Goal: Find specific page/section: Find specific page/section

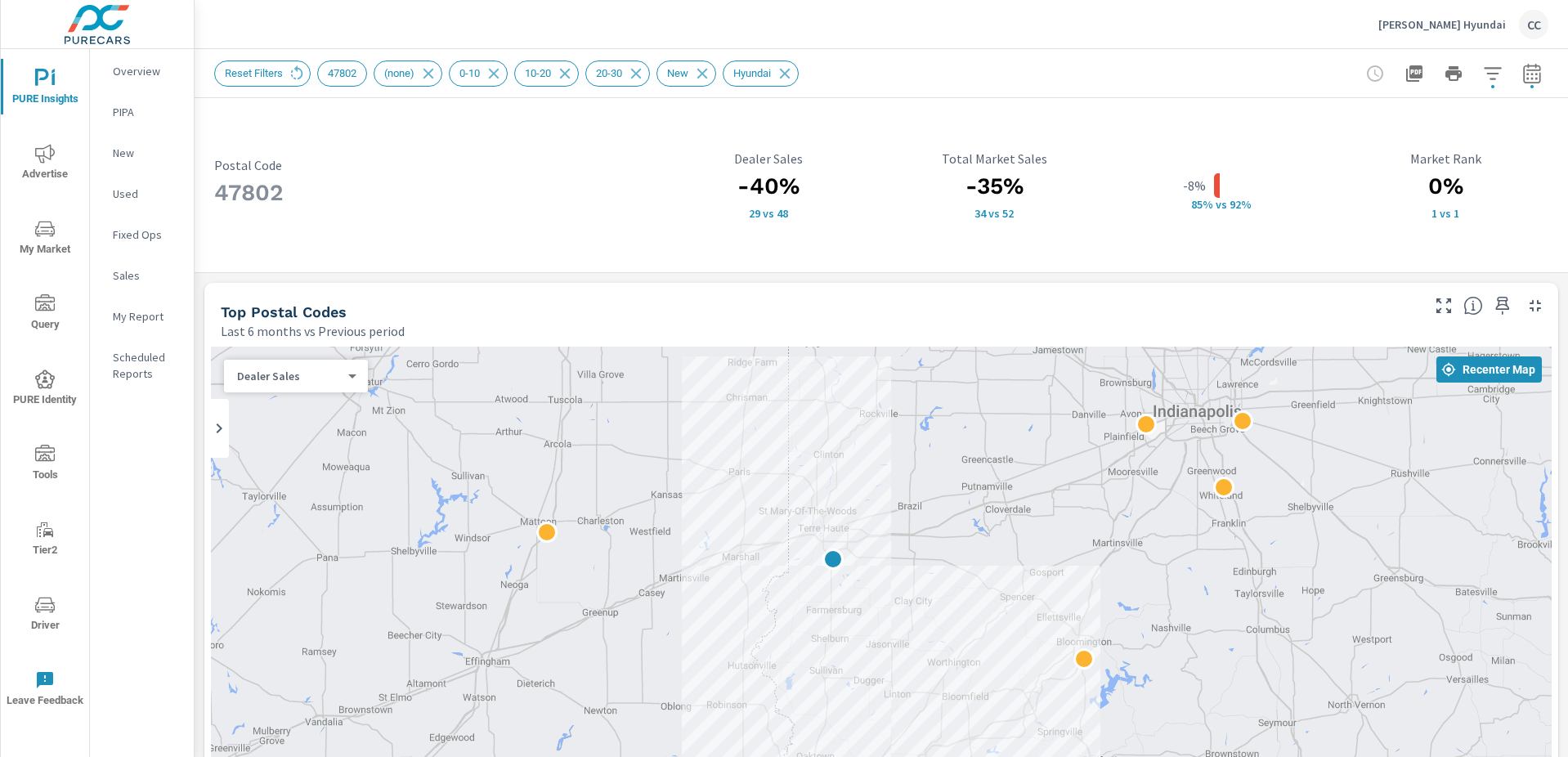
scroll to position [2367, 0]
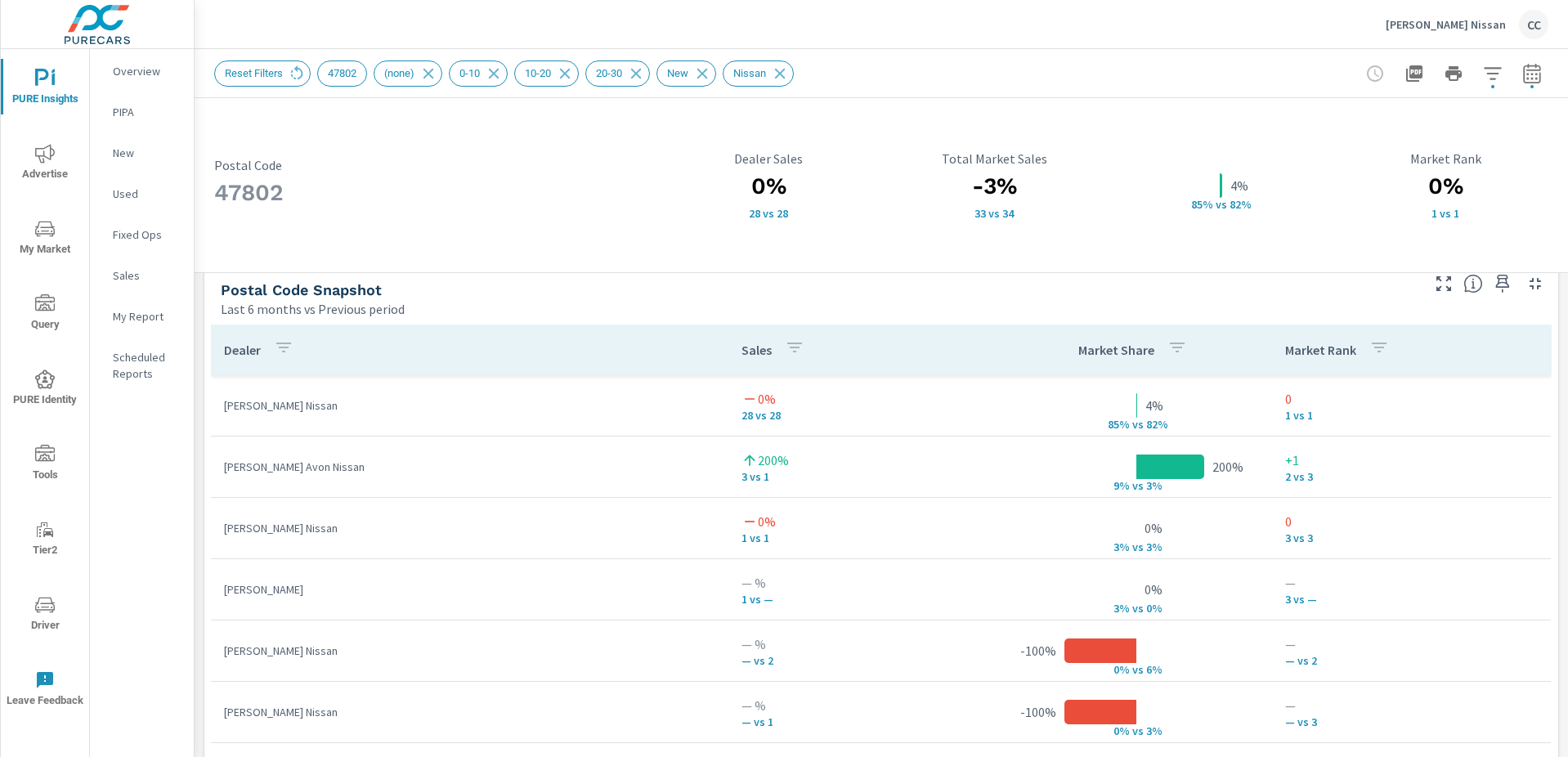
scroll to position [2367, 0]
click at [1449, 36] on div "[PERSON_NAME] Nissan CC" at bounding box center [1467, 24] width 163 height 29
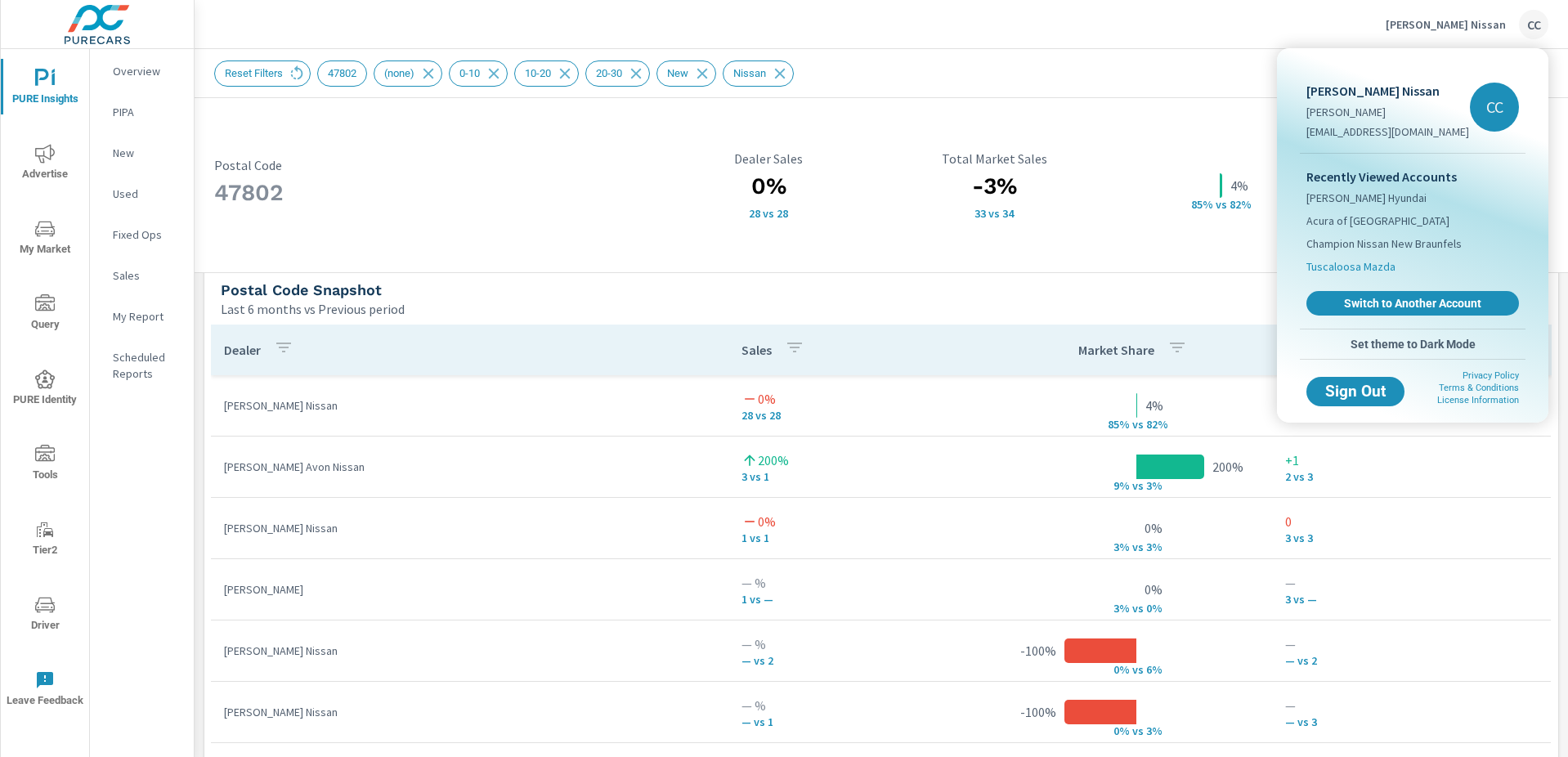
click at [1379, 264] on span "Tuscaloosa Mazda" at bounding box center [1350, 266] width 89 height 16
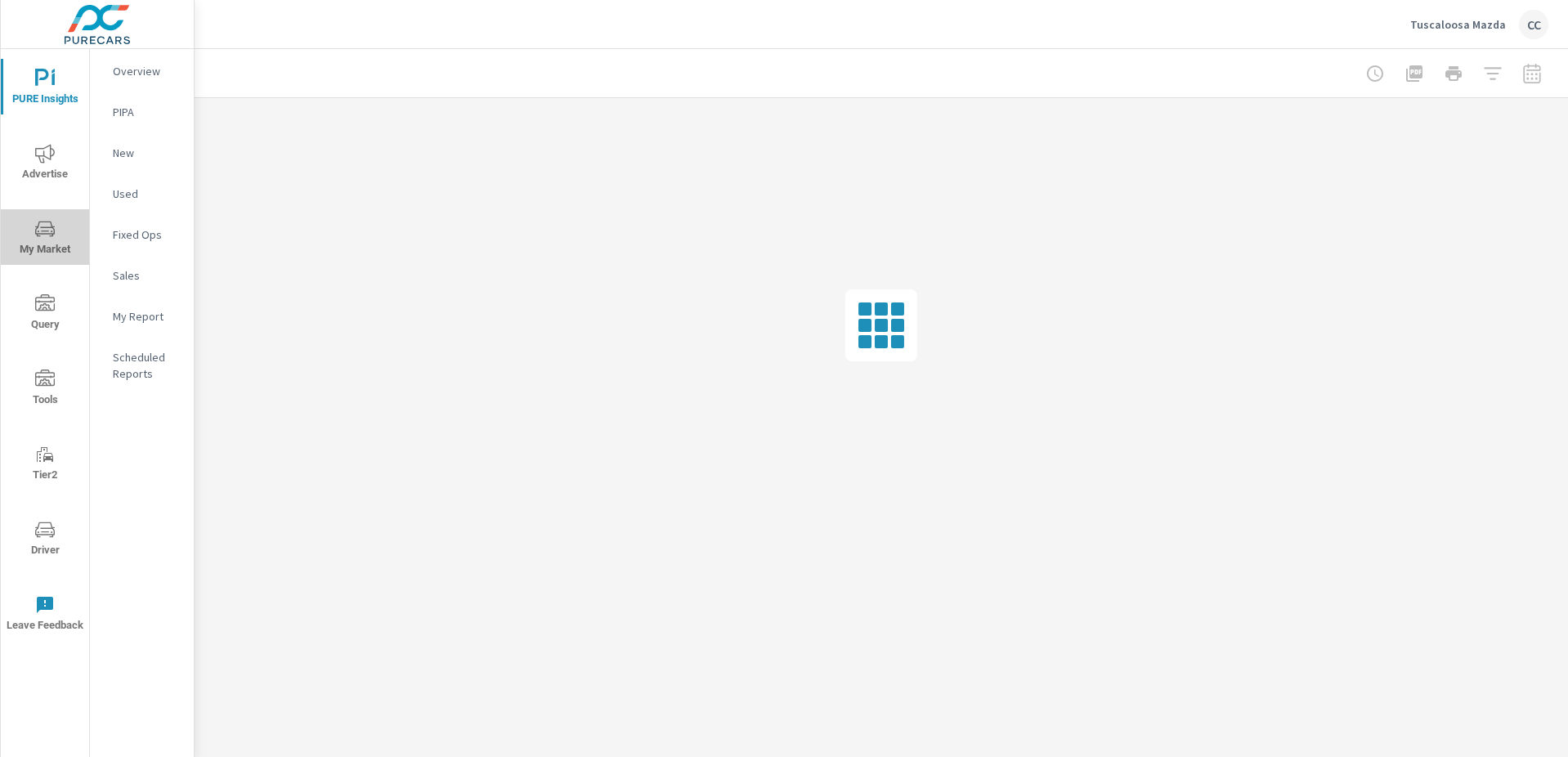
click at [39, 234] on icon "nav menu" at bounding box center [45, 229] width 19 height 19
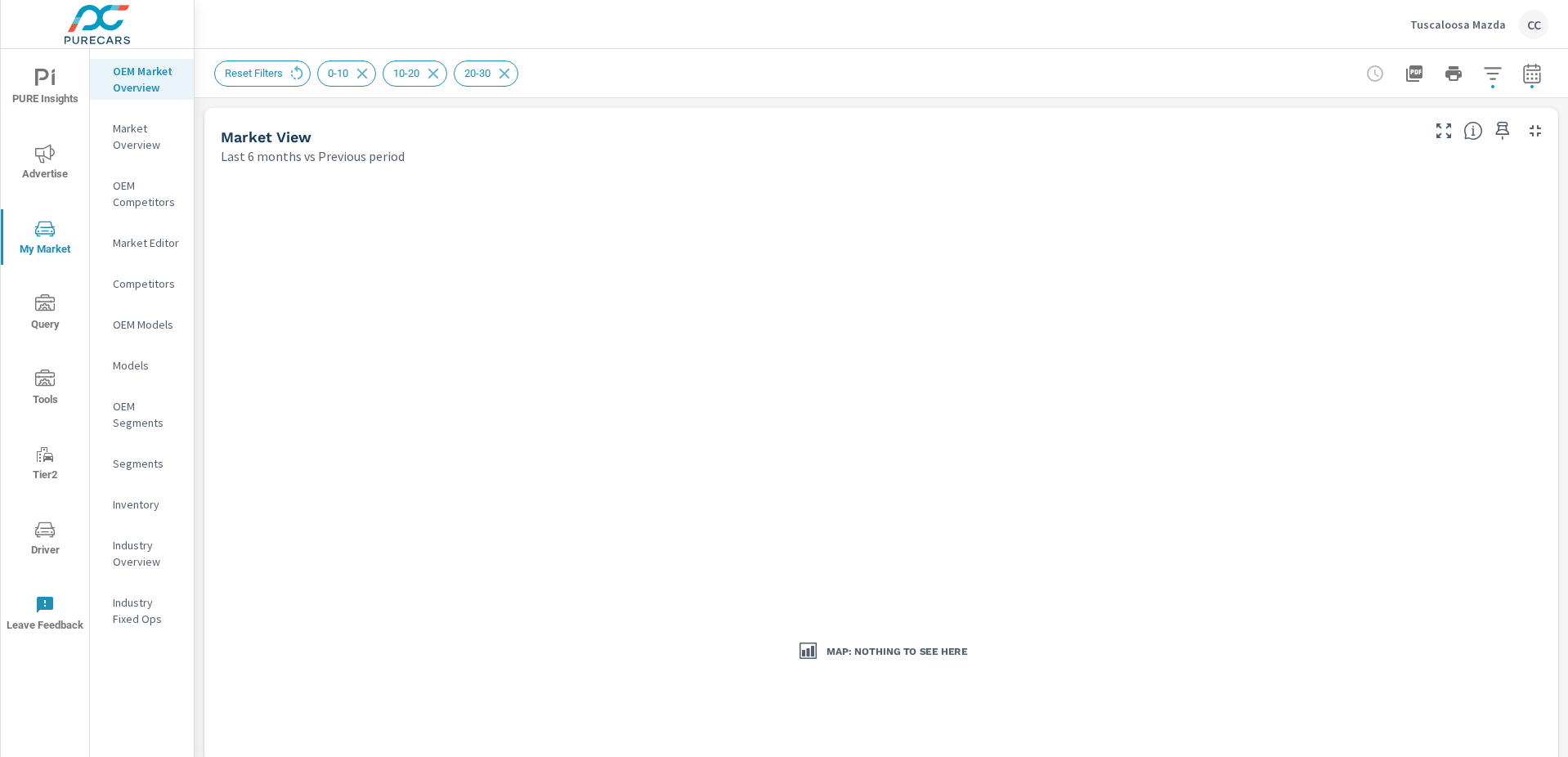
click at [296, 24] on div "Tuscaloosa Mazda CC" at bounding box center [881, 24] width 1335 height 49
